Goal: Task Accomplishment & Management: Complete application form

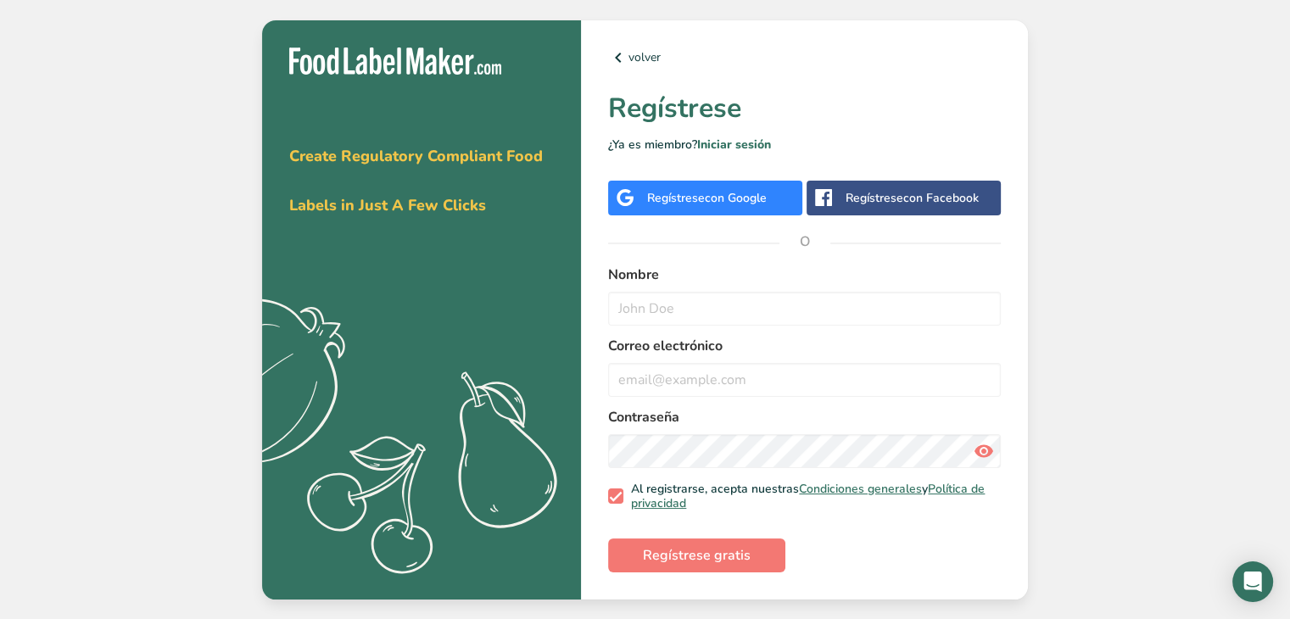
click at [743, 194] on span "con Google" at bounding box center [736, 198] width 62 height 16
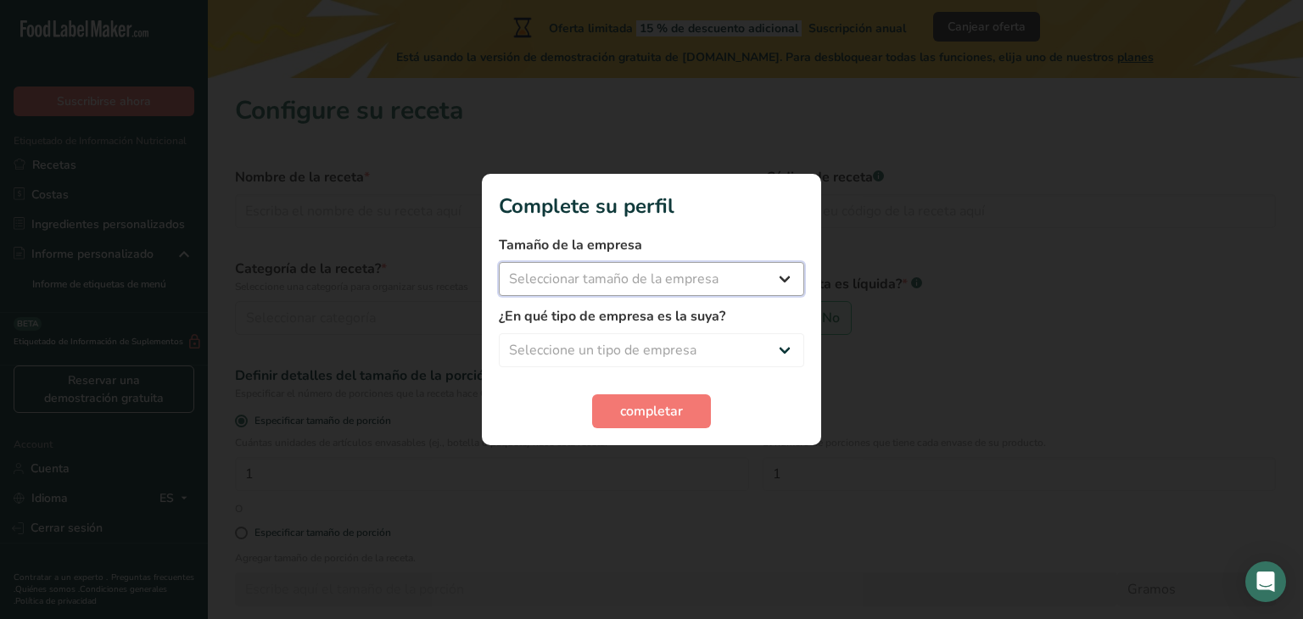
click at [652, 269] on select "Seleccionar tamaño de la empresa Menos de 10 empleados De 10 a 50 empleados De …" at bounding box center [651, 279] width 305 height 34
select select "1"
click at [499, 262] on select "Seleccionar tamaño de la empresa Menos de 10 empleados De 10 a 50 empleados De …" at bounding box center [651, 279] width 305 height 34
drag, startPoint x: 617, startPoint y: 331, endPoint x: 625, endPoint y: 352, distance: 22.5
click at [625, 352] on div "¿En qué tipo de empresa es la suya? Seleccione un tipo de empresa Fabricante de…" at bounding box center [651, 336] width 305 height 61
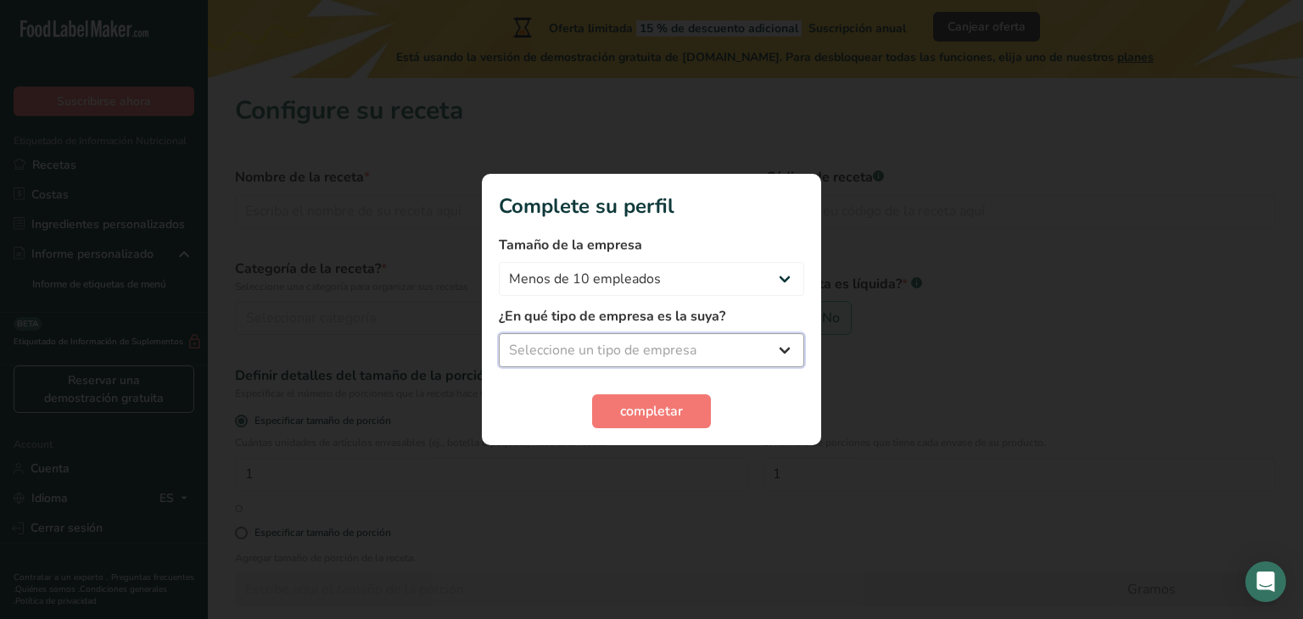
click at [625, 352] on select "Seleccione un tipo de empresa Fabricante de alimentos envasados Restaurante y c…" at bounding box center [651, 350] width 305 height 34
select select "2"
click at [499, 333] on select "Seleccione un tipo de empresa Fabricante de alimentos envasados Restaurante y c…" at bounding box center [651, 350] width 305 height 34
click at [627, 412] on span "completar" at bounding box center [651, 411] width 63 height 20
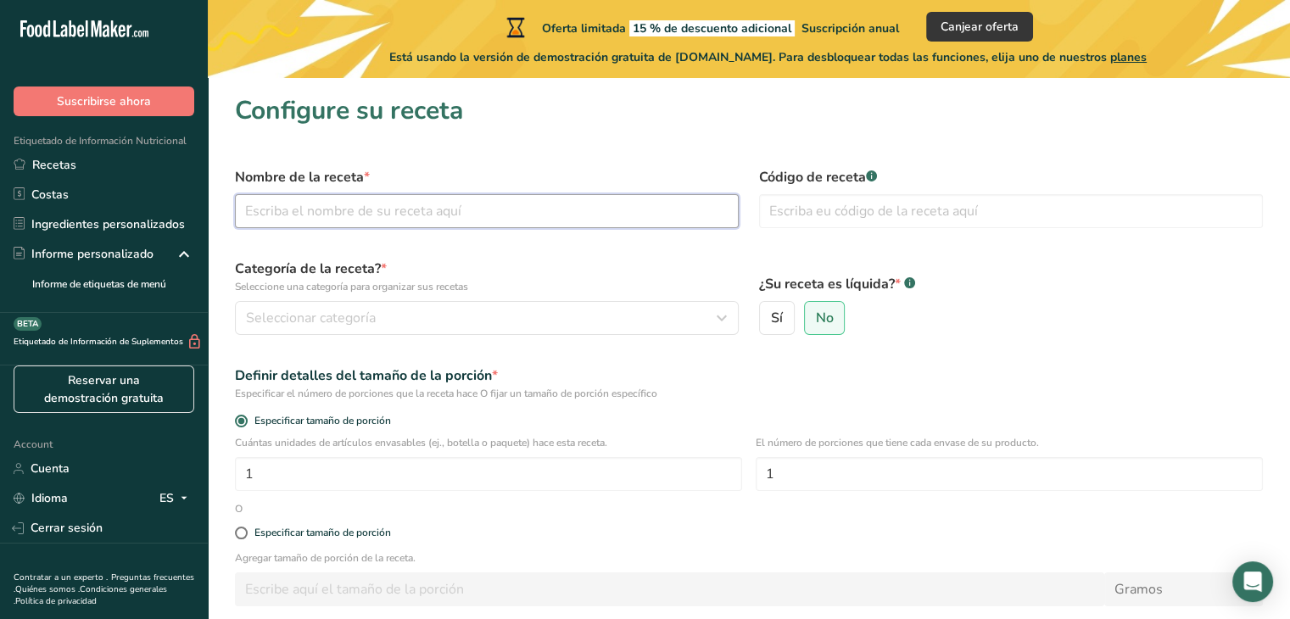
click at [499, 209] on input "text" at bounding box center [487, 211] width 504 height 34
type input "c"
type input "Cacao en polvo"
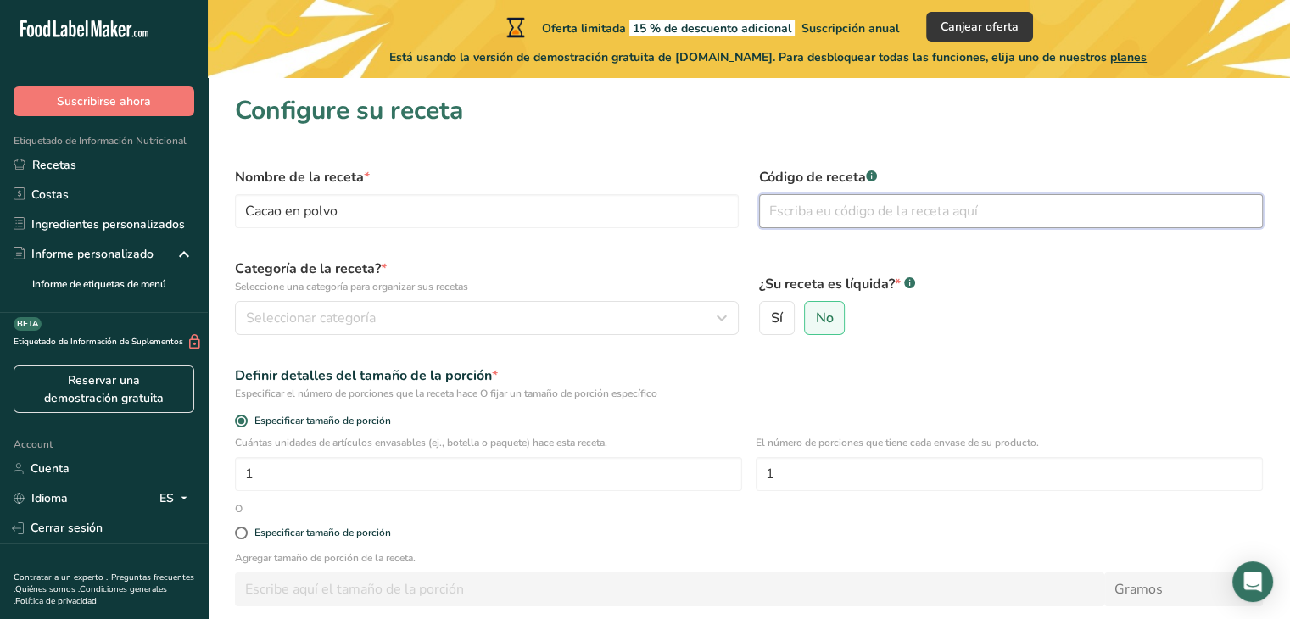
click at [896, 215] on input "text" at bounding box center [1011, 211] width 504 height 34
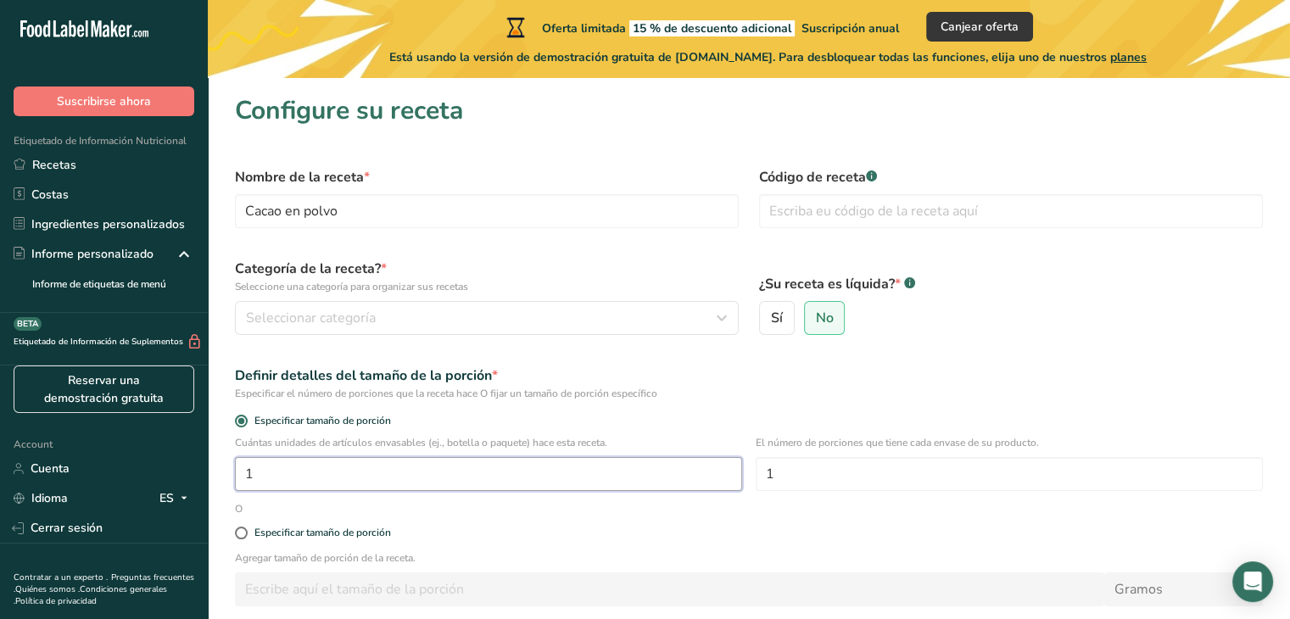
click at [349, 470] on input "1" at bounding box center [488, 474] width 507 height 34
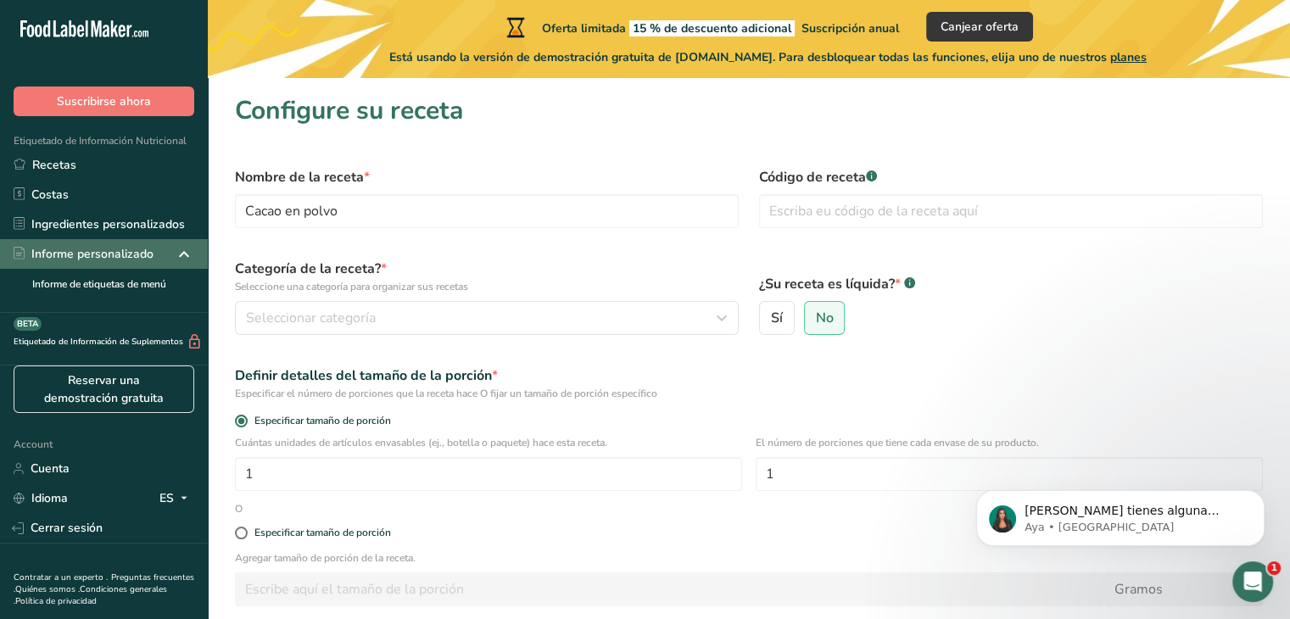
click at [148, 260] on div "Informe personalizado" at bounding box center [84, 254] width 140 height 18
click at [360, 532] on div "Especificar tamaño de porción" at bounding box center [322, 533] width 137 height 13
click at [246, 532] on input "Especificar tamaño de porción" at bounding box center [240, 533] width 11 height 11
radio input "true"
radio input "false"
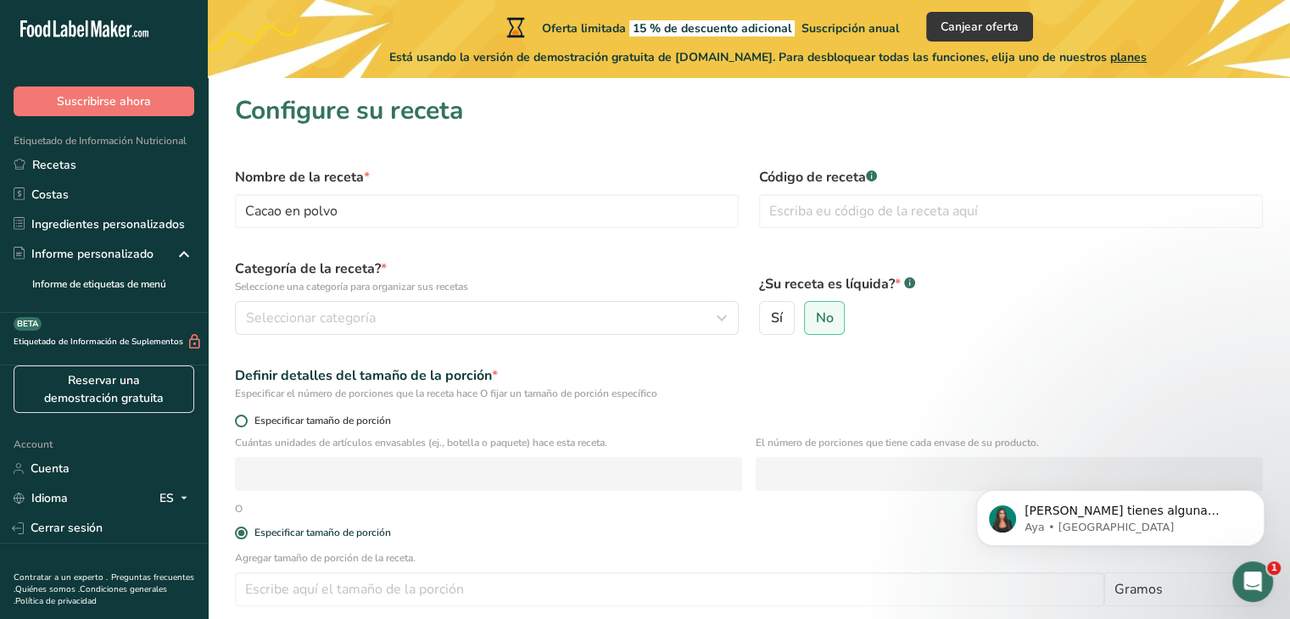
click at [235, 415] on label "Especificar tamaño de porción" at bounding box center [749, 421] width 1028 height 13
click at [235, 416] on input "Especificar tamaño de porción" at bounding box center [240, 421] width 11 height 11
radio input "true"
radio input "false"
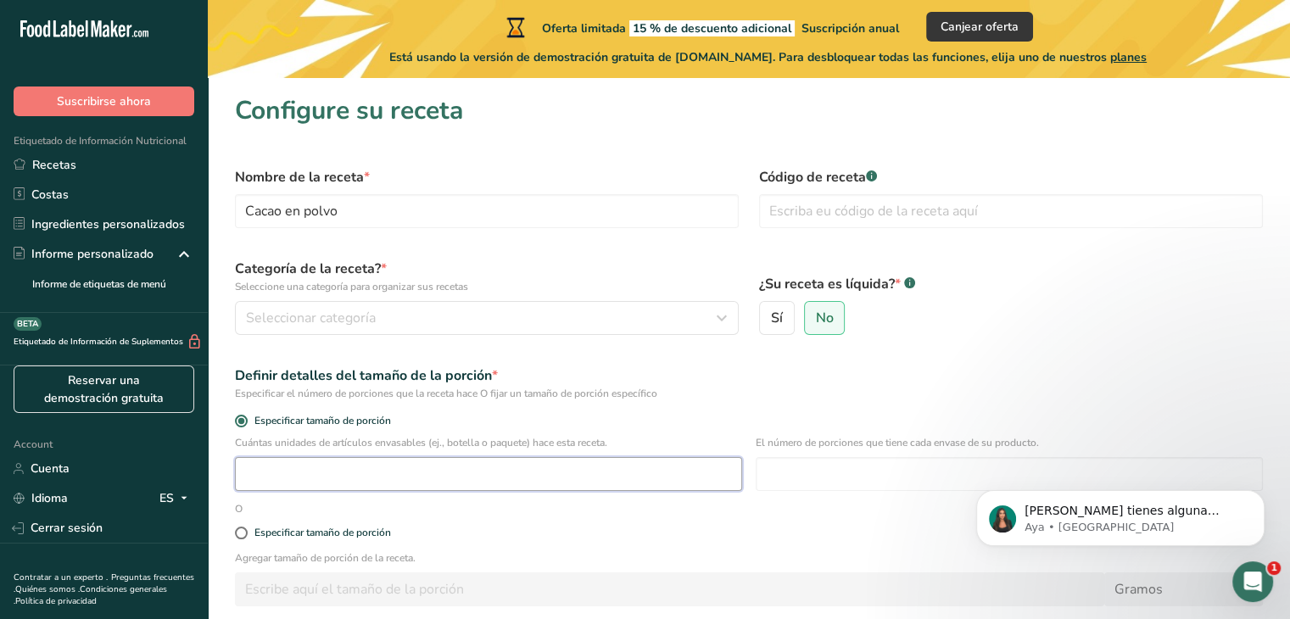
click at [256, 472] on input "number" at bounding box center [488, 474] width 507 height 34
type input "1"
click at [787, 472] on input "number" at bounding box center [1009, 474] width 507 height 34
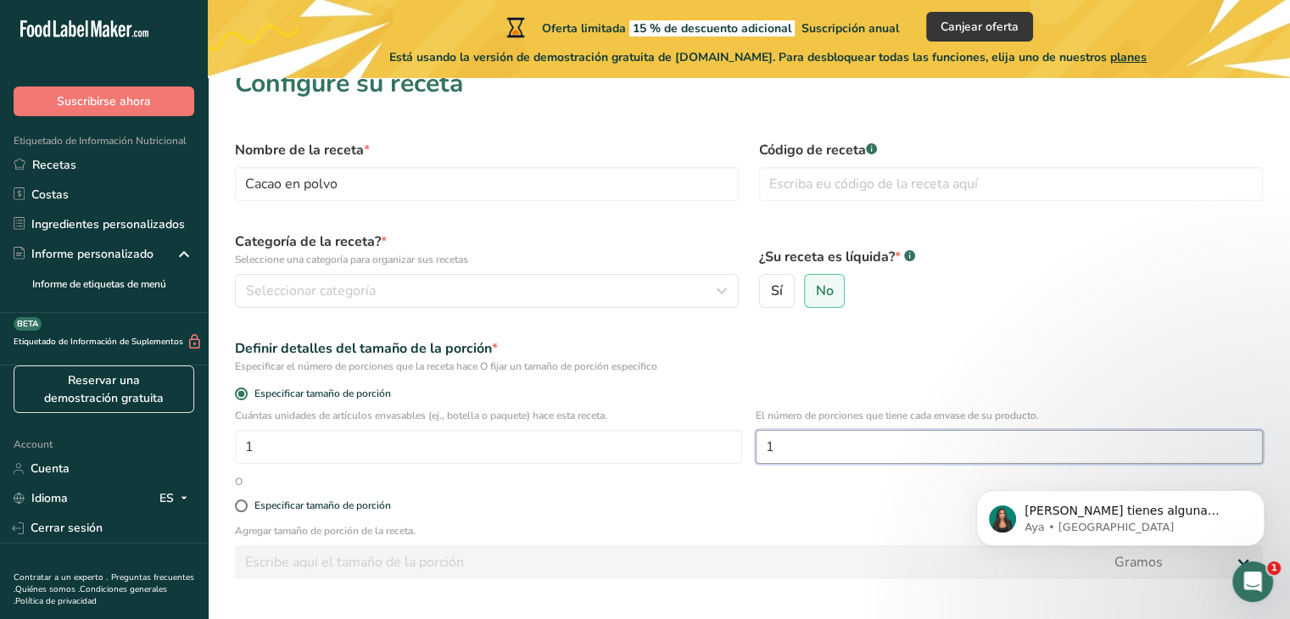
scroll to position [3, 0]
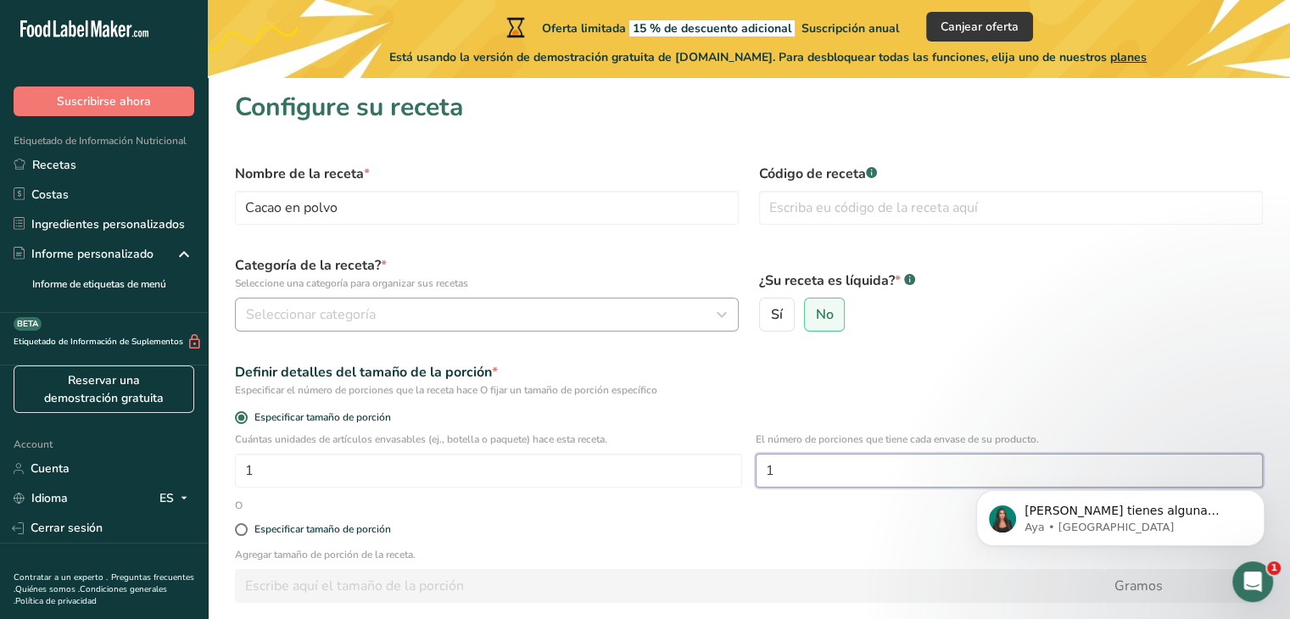
type input "1"
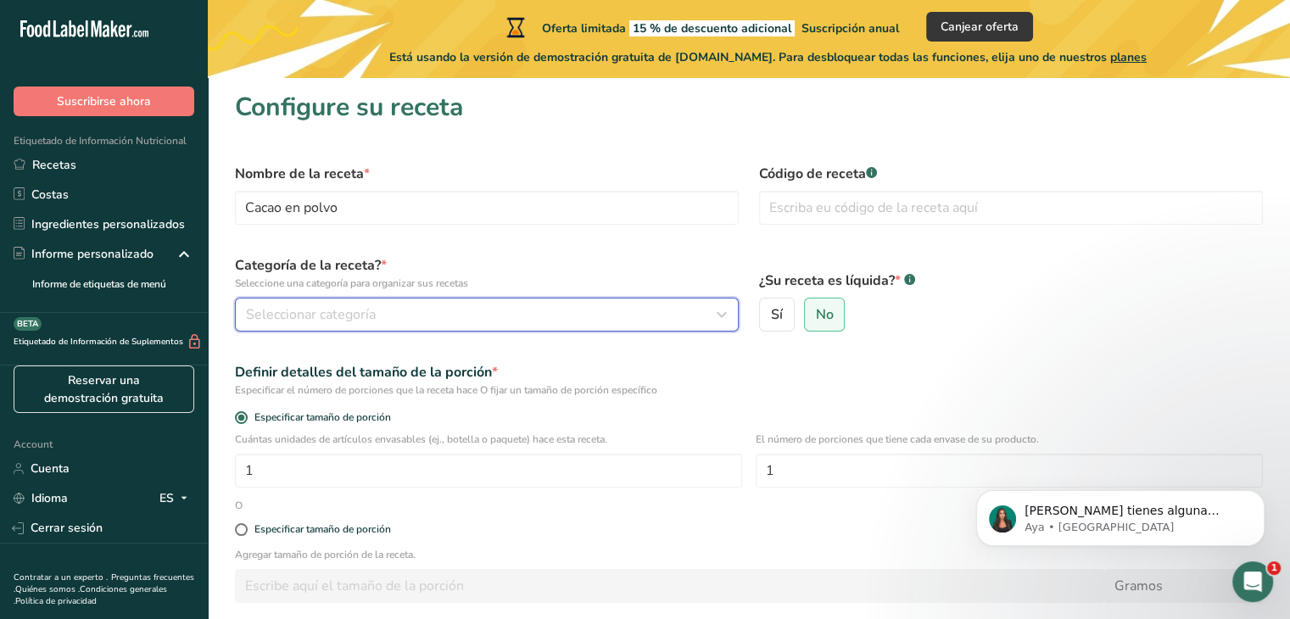
click at [439, 316] on div "Seleccionar categoría" at bounding box center [482, 314] width 472 height 20
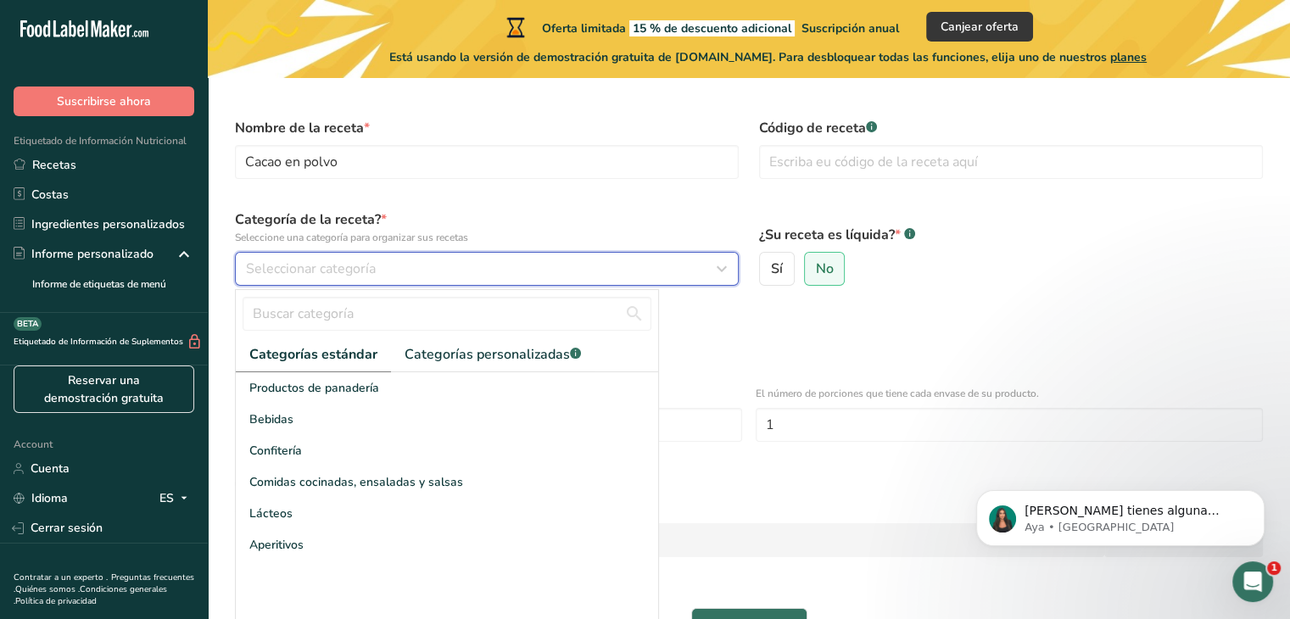
scroll to position [31, 0]
